Goal: Find specific page/section: Find specific page/section

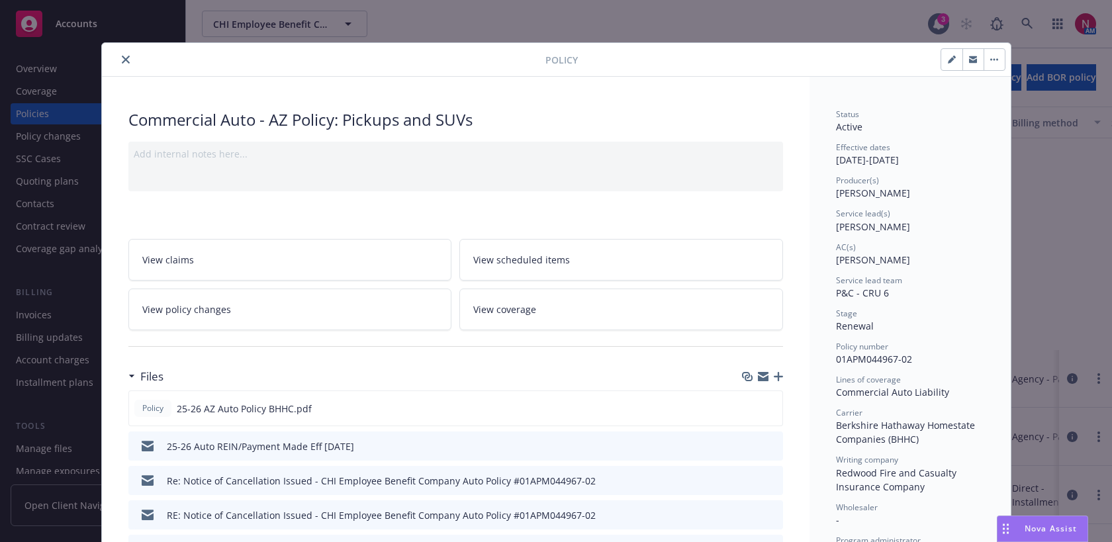
scroll to position [297, 0]
click at [126, 57] on icon "close" at bounding box center [126, 60] width 8 height 8
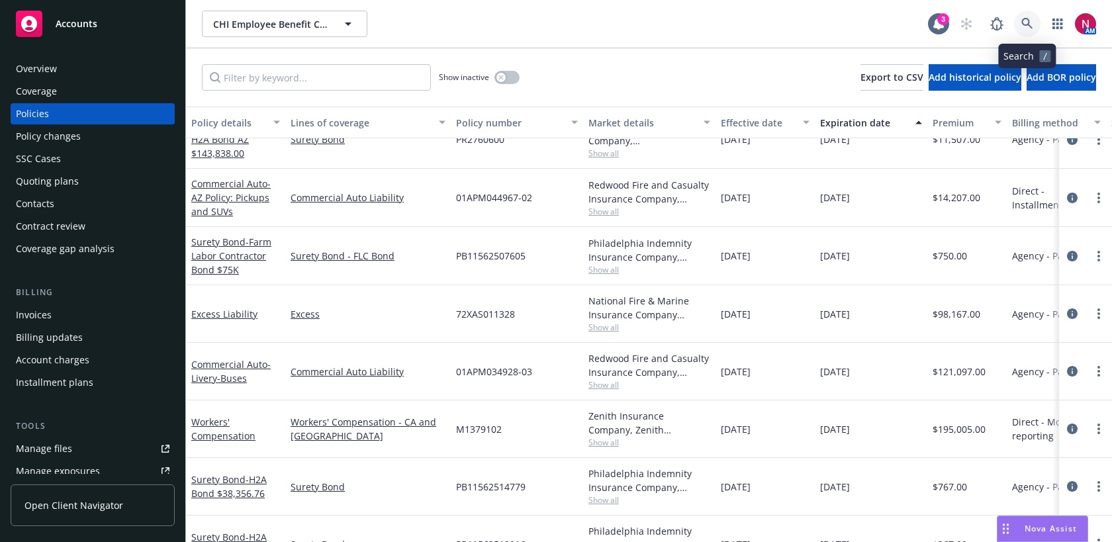
click at [1030, 24] on icon at bounding box center [1028, 24] width 12 height 12
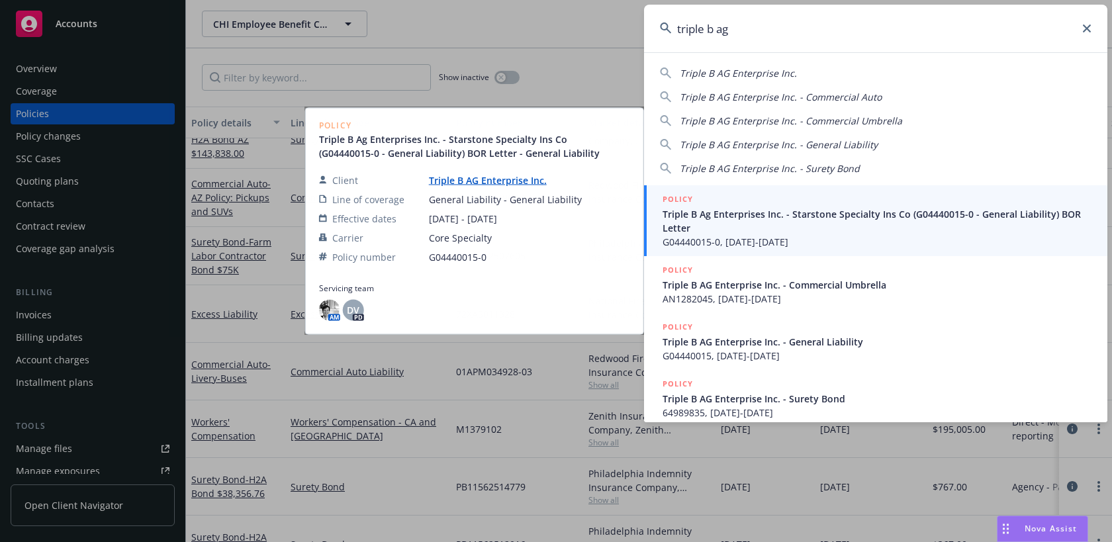
click at [793, 72] on div "Triple B AG Enterprise Inc." at bounding box center [876, 73] width 432 height 14
type input "Triple B AG Enterprise Inc."
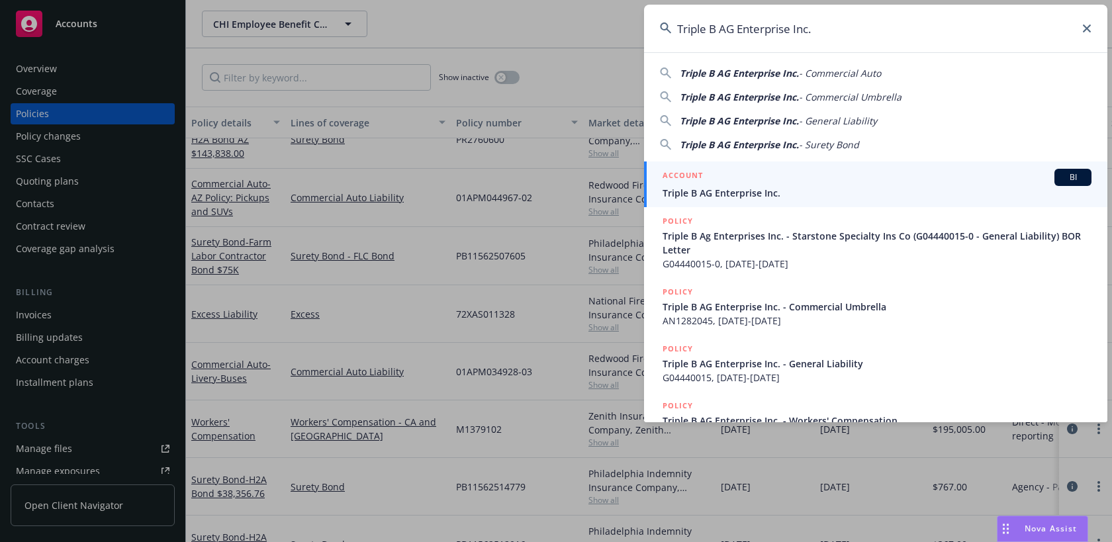
click at [759, 189] on span "Triple B AG Enterprise Inc." at bounding box center [877, 193] width 429 height 14
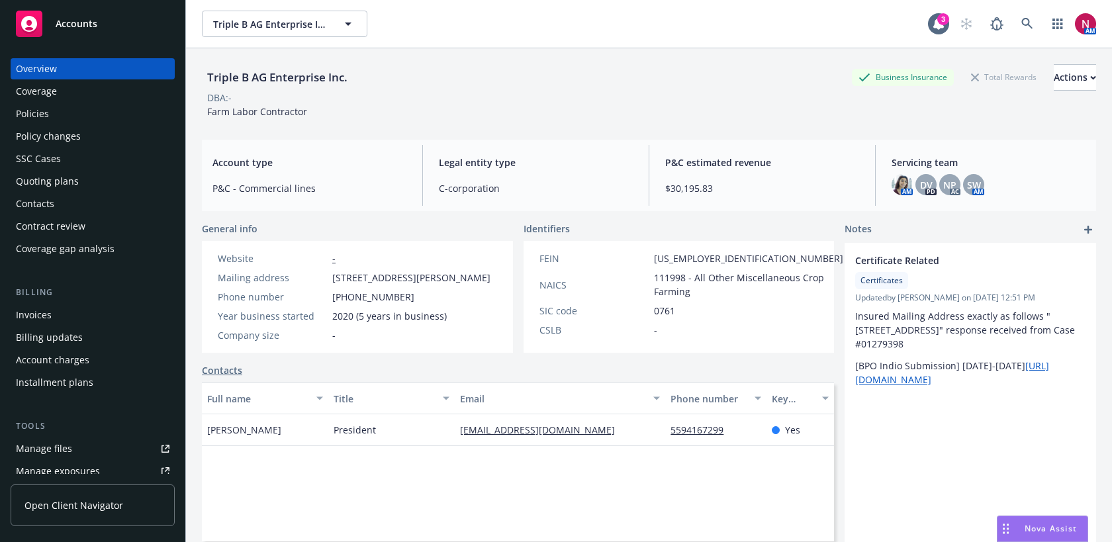
scroll to position [320, 0]
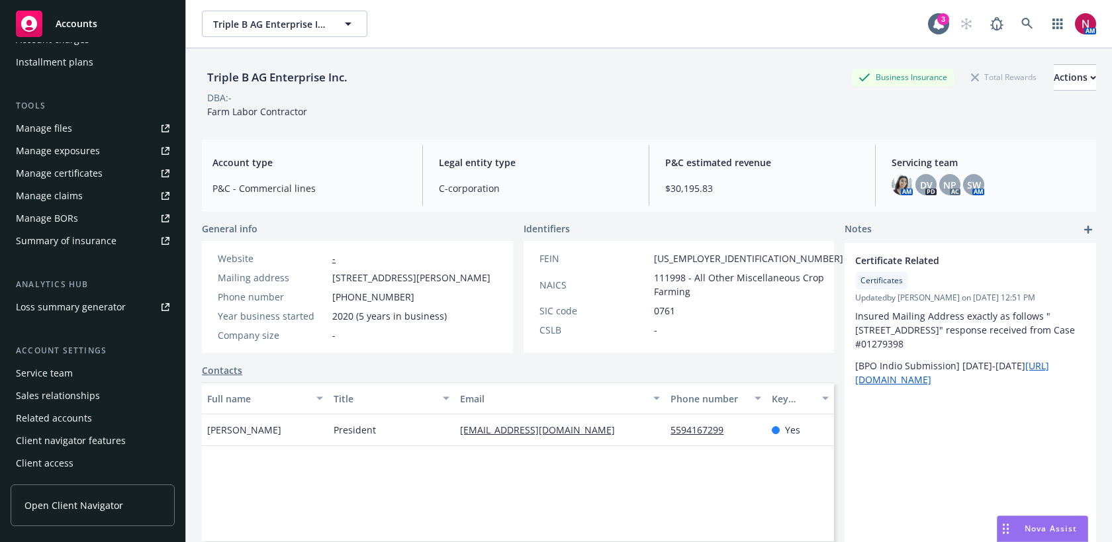
click at [56, 374] on div "Service team" at bounding box center [44, 373] width 57 height 21
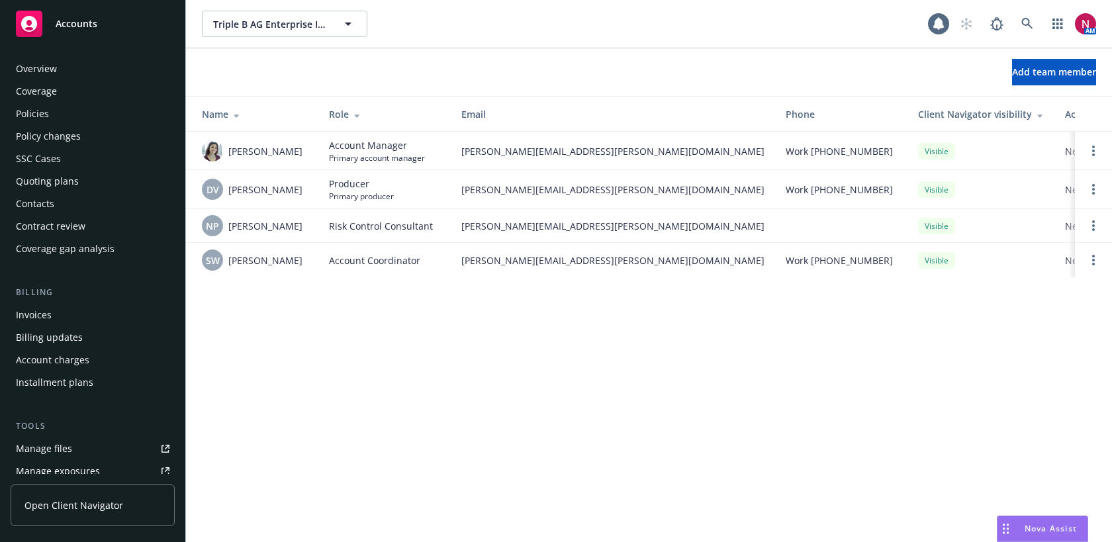
scroll to position [320, 0]
